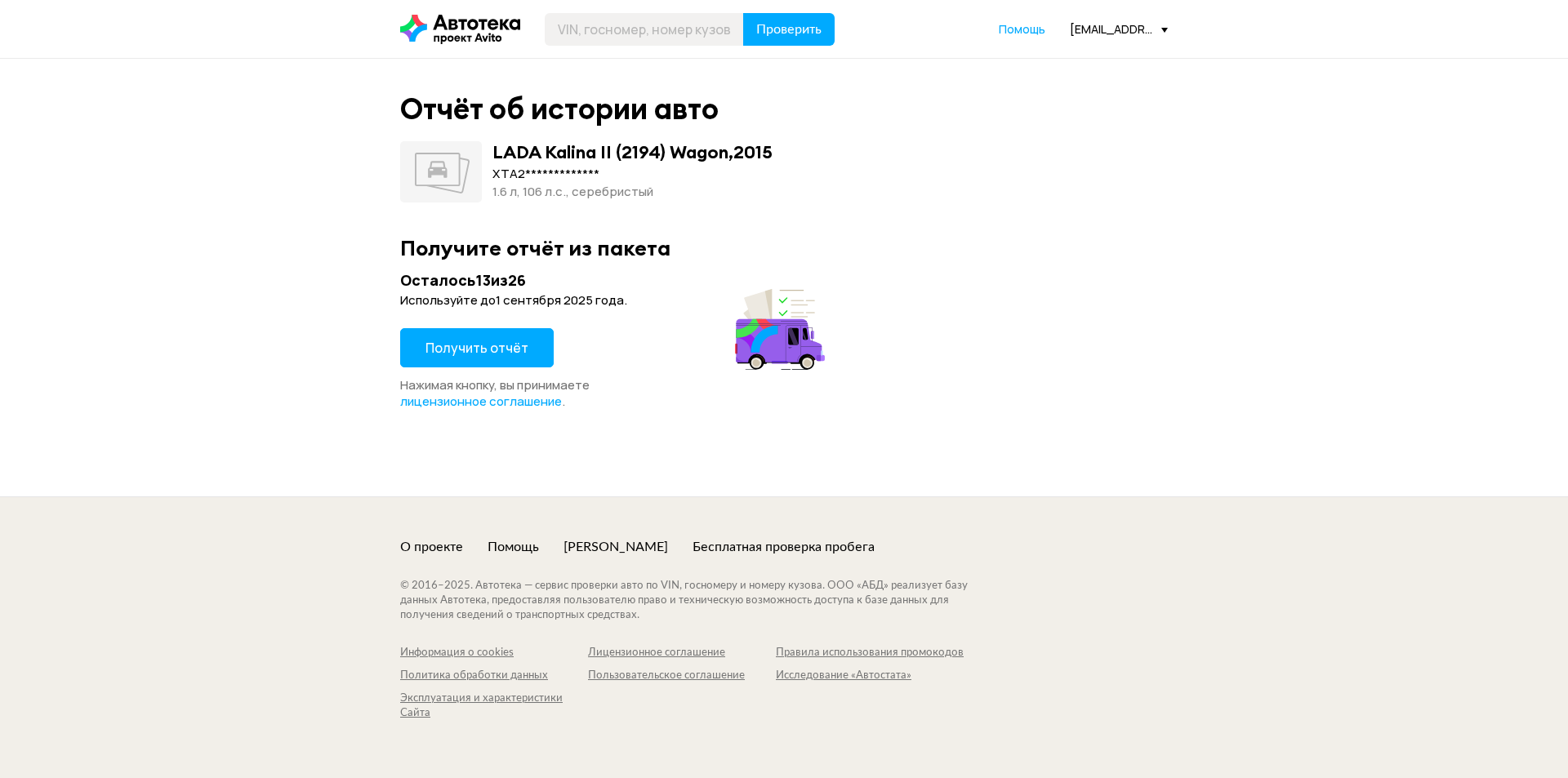
click at [479, 349] on span "Получить отчёт" at bounding box center [477, 348] width 103 height 18
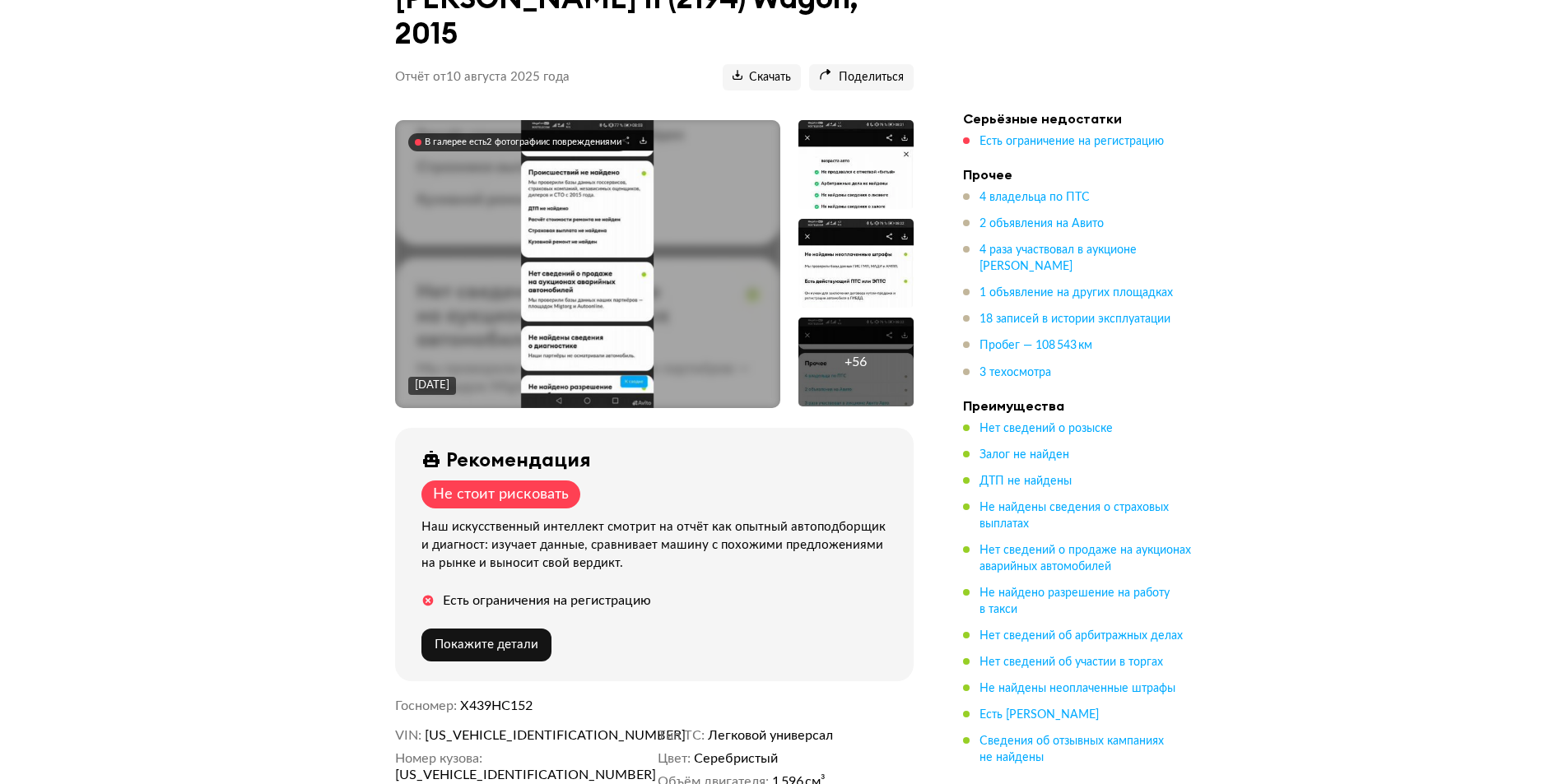
scroll to position [247, 0]
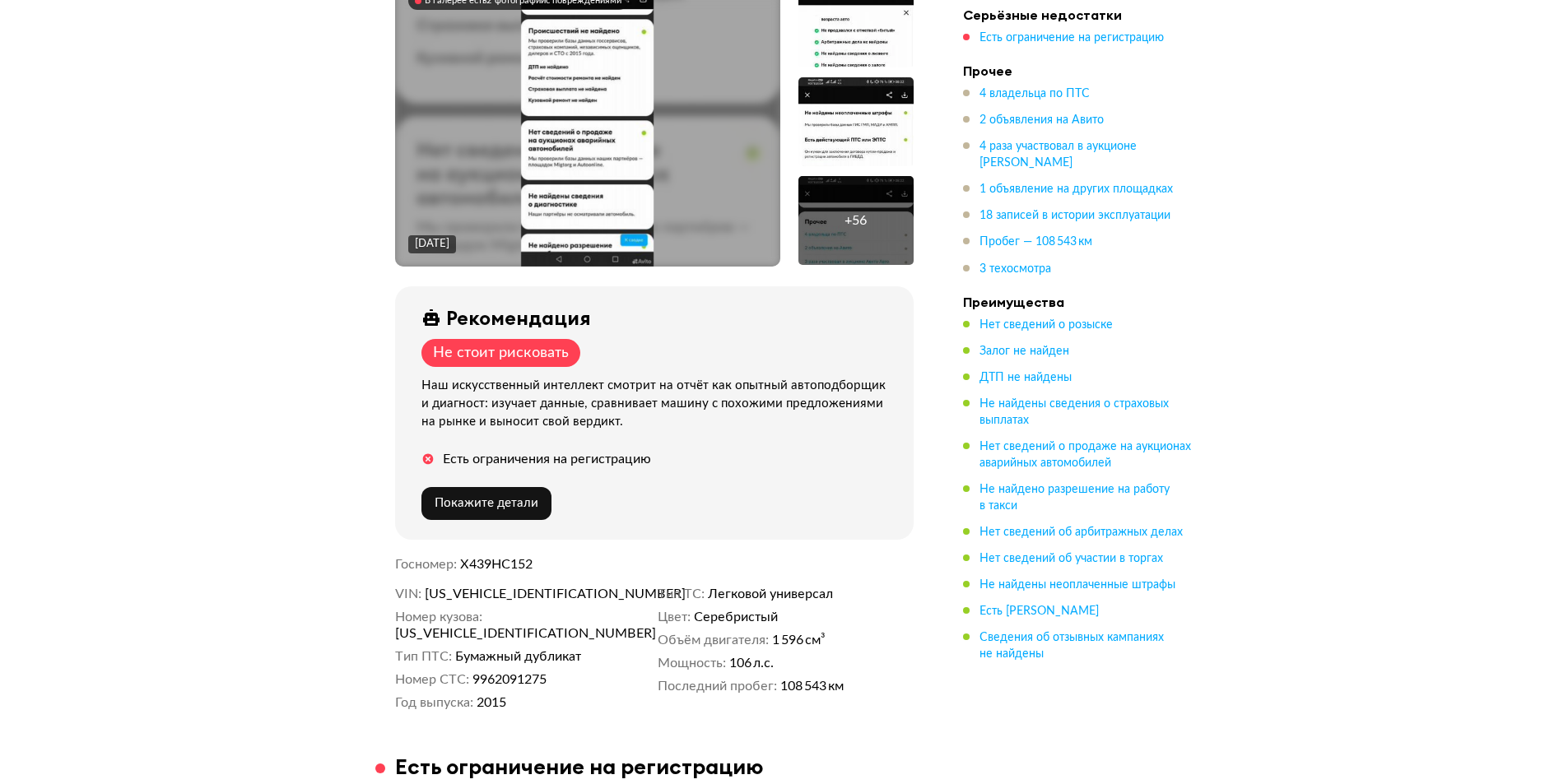
click at [596, 451] on div "Есть ограничения на регистрацию" at bounding box center [547, 460] width 209 height 17
click at [1132, 35] on span "Есть ограничение на регистрацию" at bounding box center [1072, 38] width 185 height 11
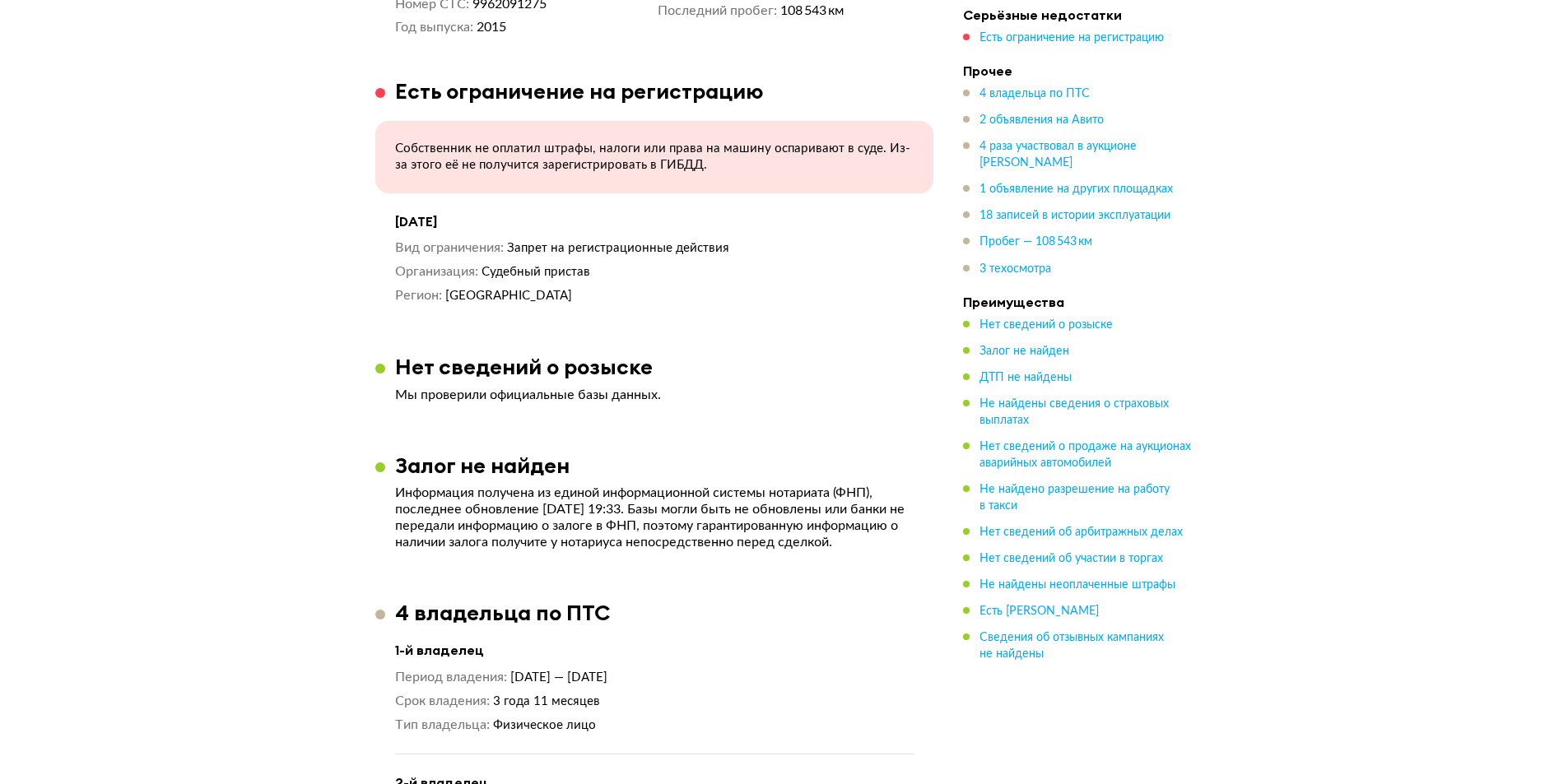
scroll to position [935, 0]
